Goal: Transaction & Acquisition: Subscribe to service/newsletter

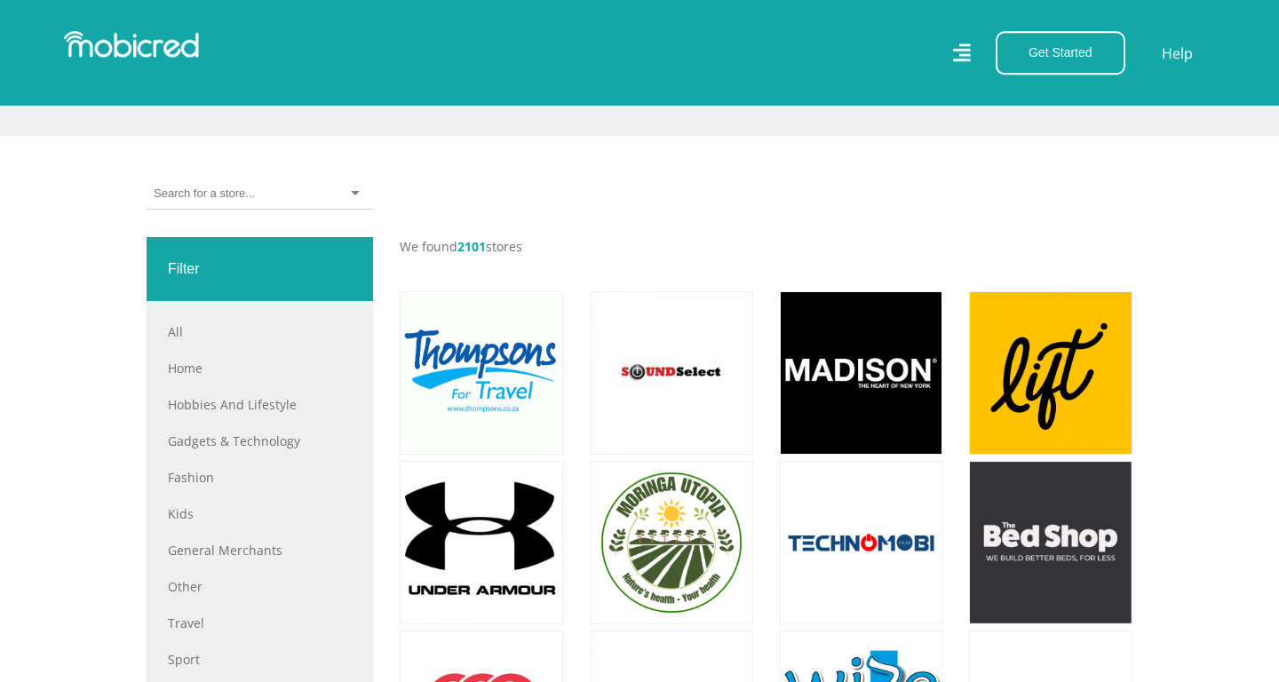
scroll to position [480, 0]
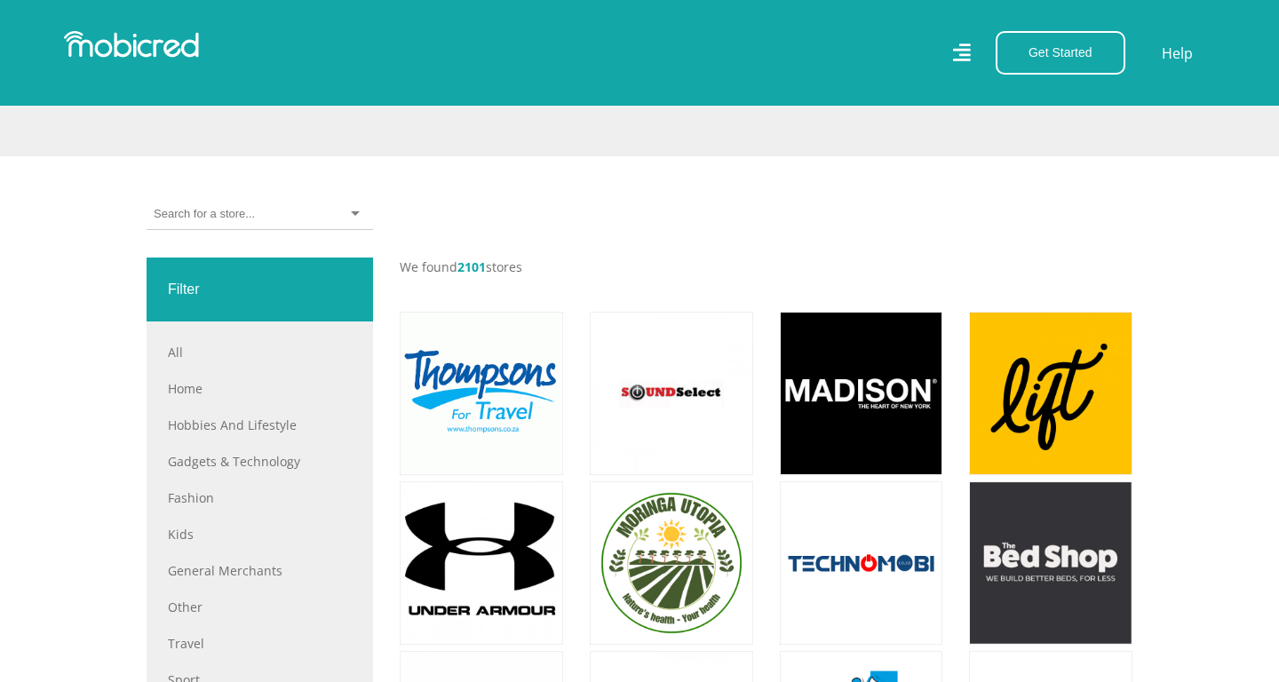
click at [257, 214] on div at bounding box center [260, 214] width 226 height 31
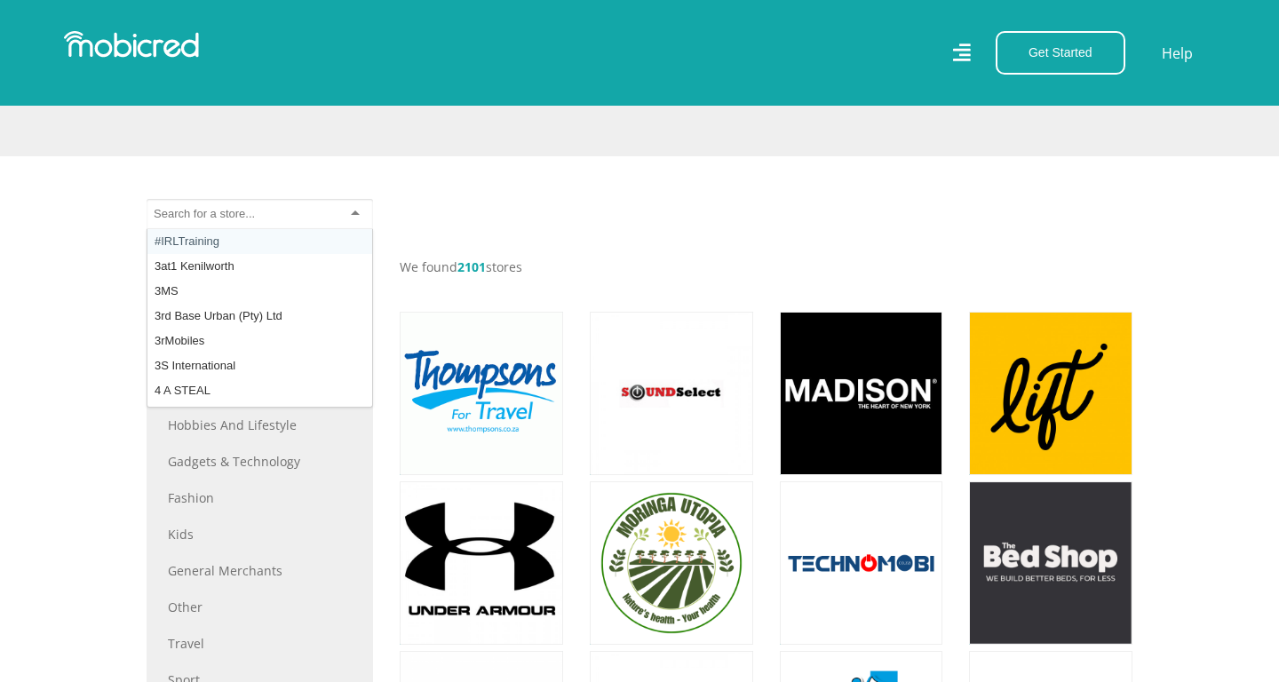
click at [525, 201] on div "#IRLTraining 3at1 Kenilworth 3MS 3rd Base Urban (Pty) Ltd 3rMobiles 3S Internat…" at bounding box center [639, 228] width 1012 height 59
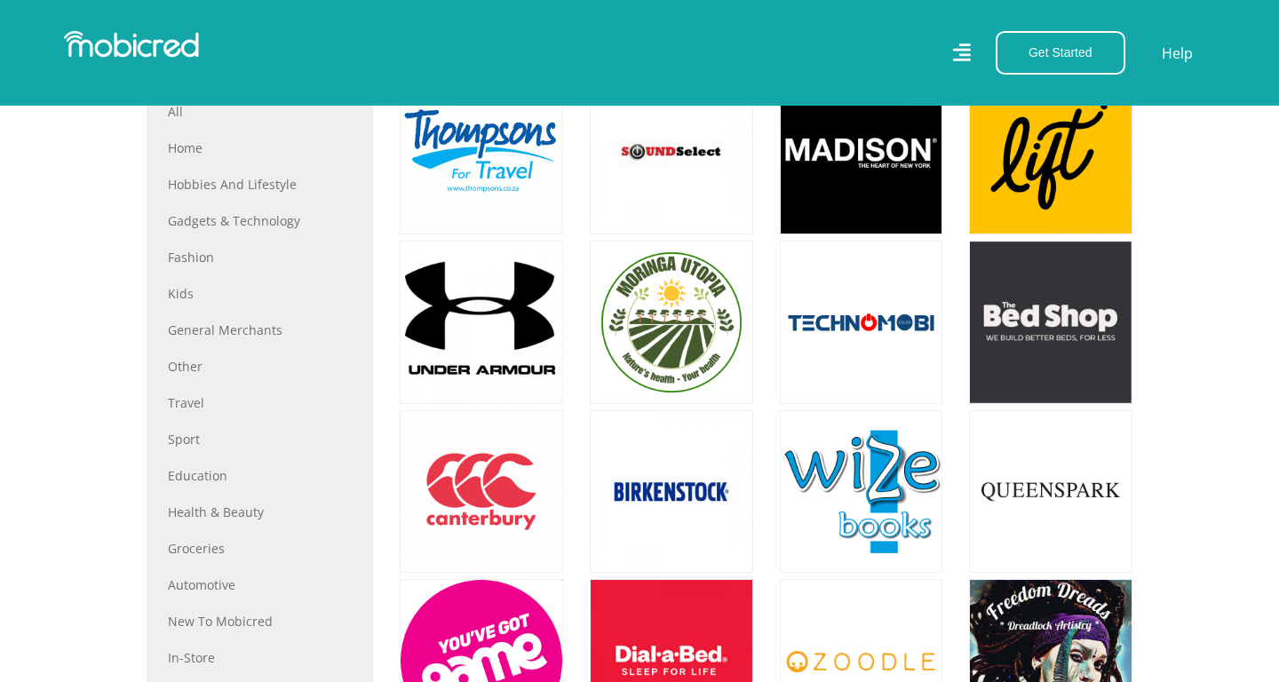
scroll to position [767, 0]
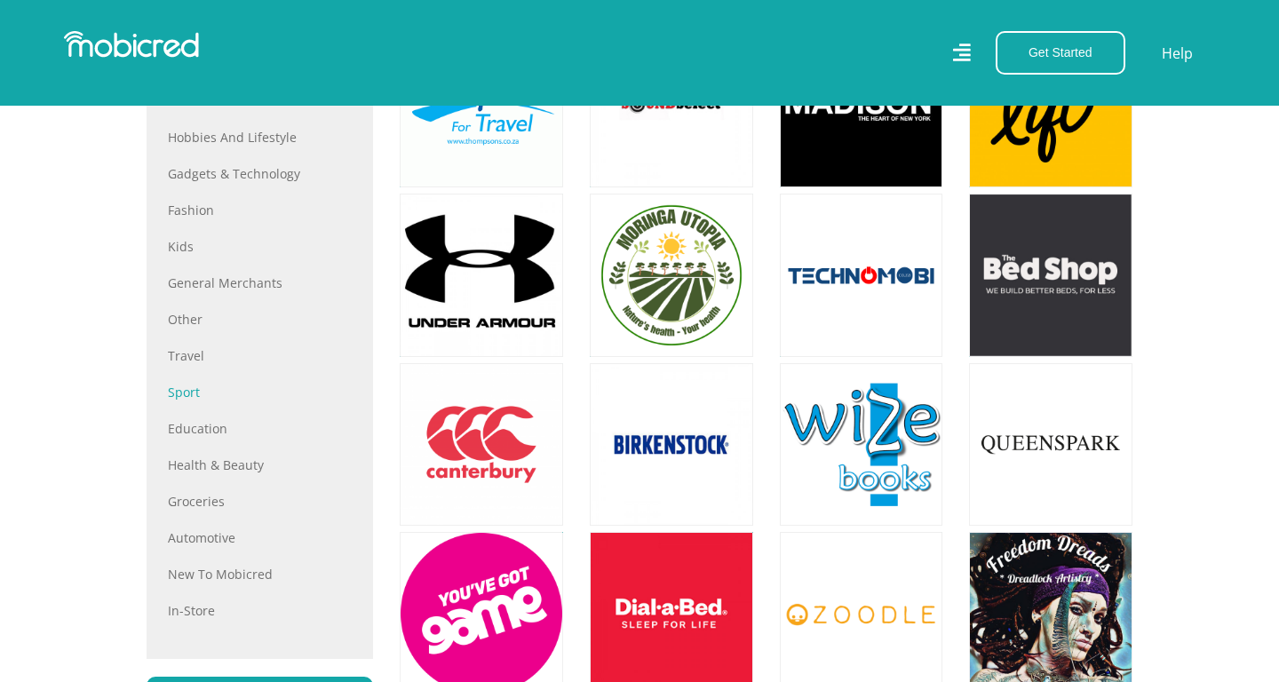
click at [185, 384] on link "Sport" at bounding box center [260, 392] width 184 height 19
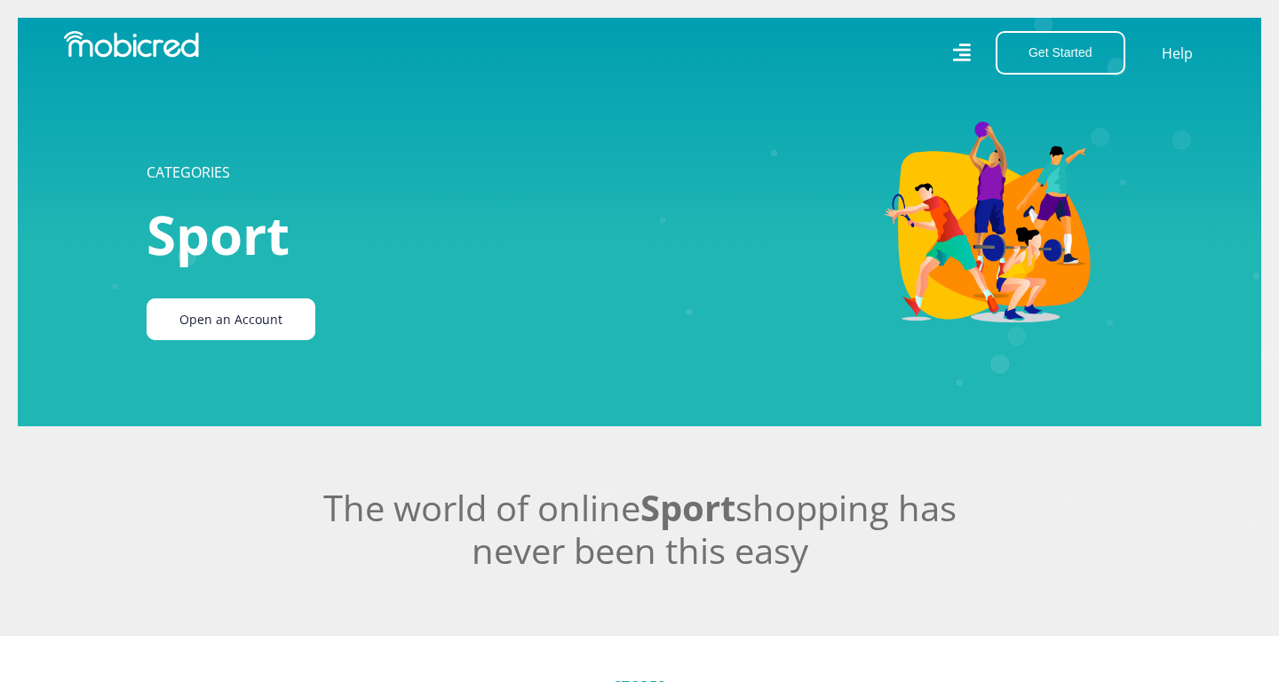
click at [211, 322] on link "Open an Account" at bounding box center [231, 319] width 169 height 42
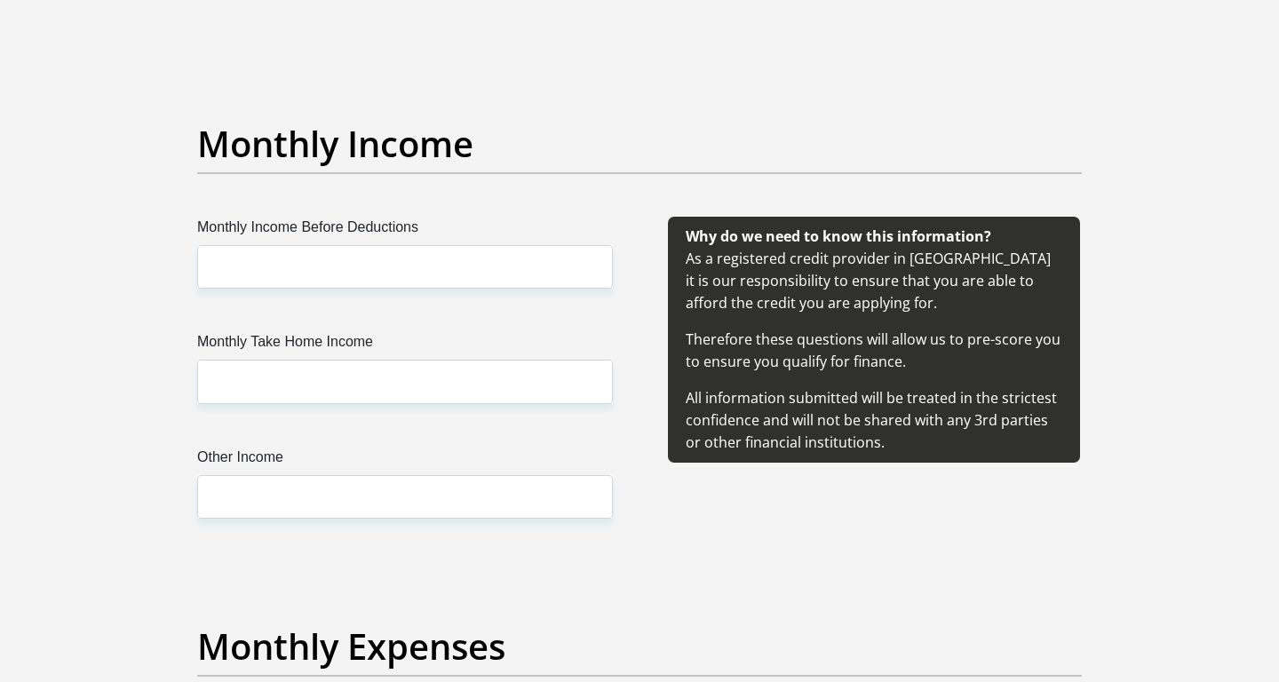
scroll to position [1950, 0]
